Goal: Task Accomplishment & Management: Use online tool/utility

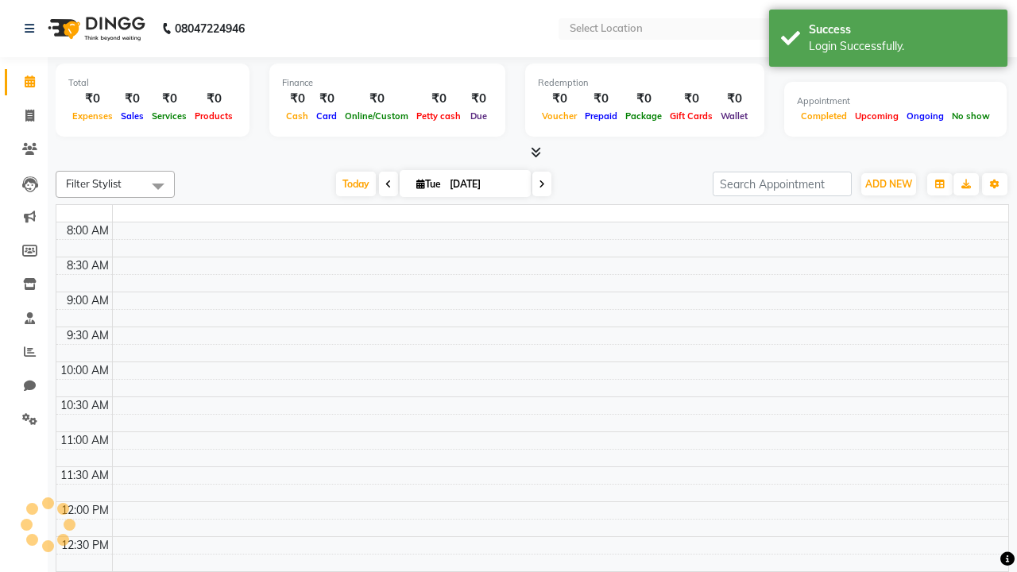
select select "en"
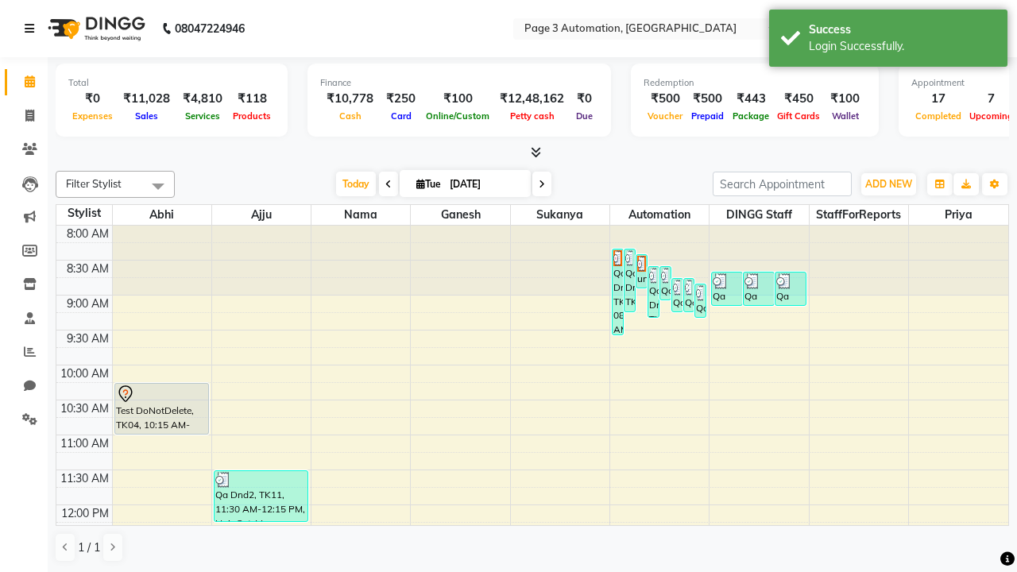
click at [33, 29] on icon at bounding box center [30, 28] width 10 height 11
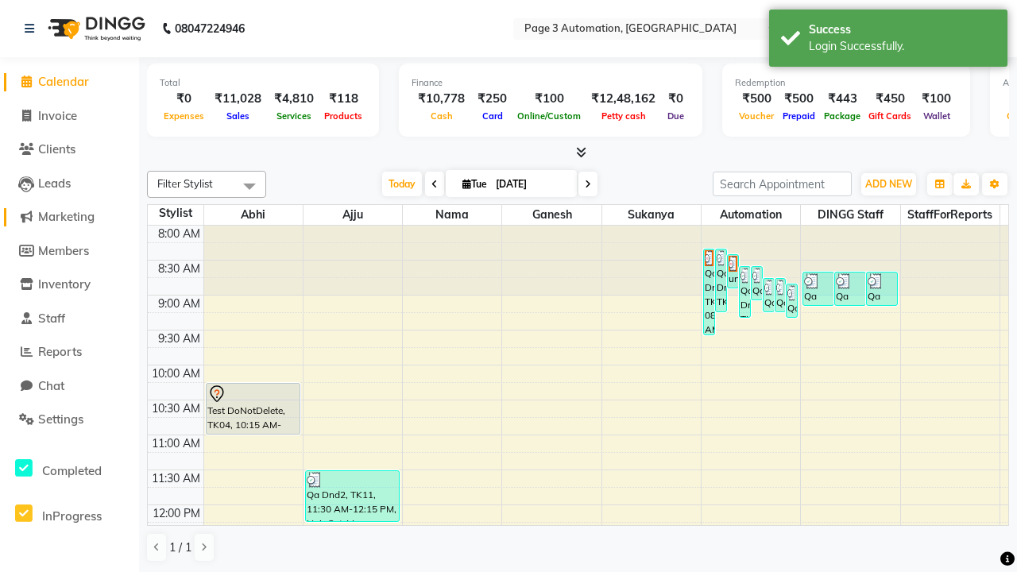
click at [69, 217] on span "Marketing" at bounding box center [66, 216] width 56 height 15
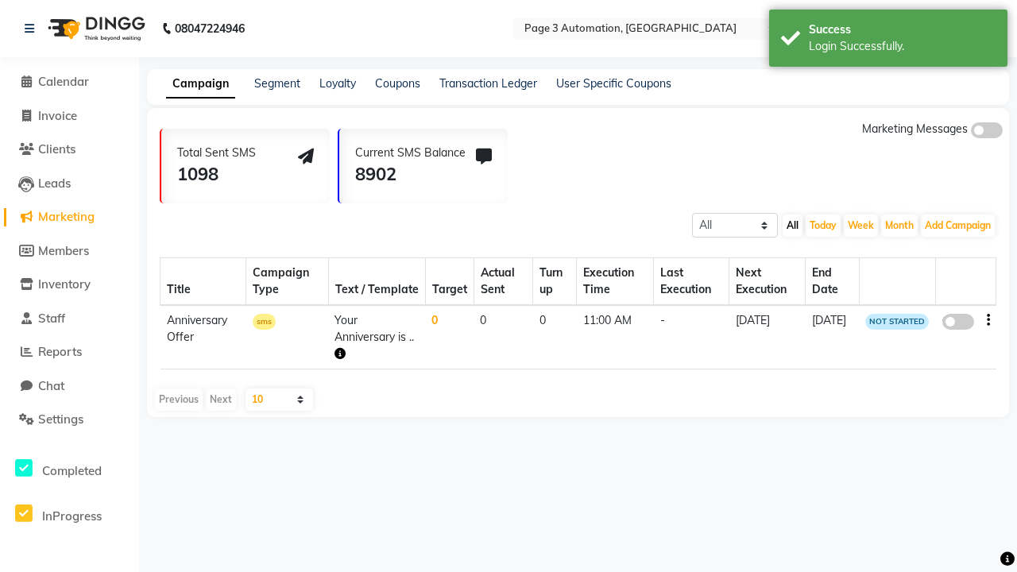
click at [200, 83] on link "Campaign" at bounding box center [200, 84] width 69 height 29
click at [277, 83] on link "Segment" at bounding box center [277, 83] width 46 height 14
